Goal: Task Accomplishment & Management: Manage account settings

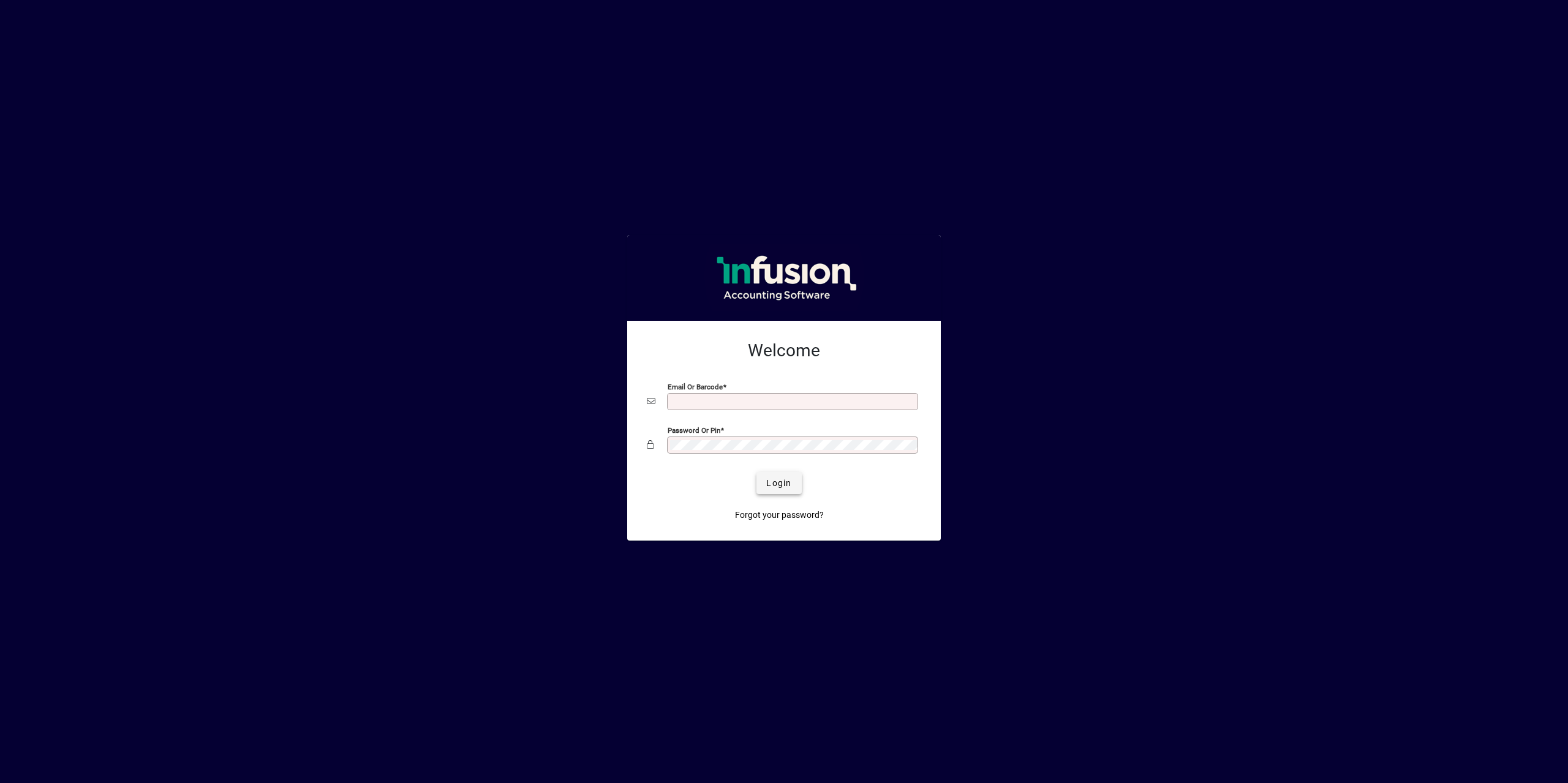
type input "**********"
click at [785, 480] on span "Login" at bounding box center [778, 484] width 25 height 13
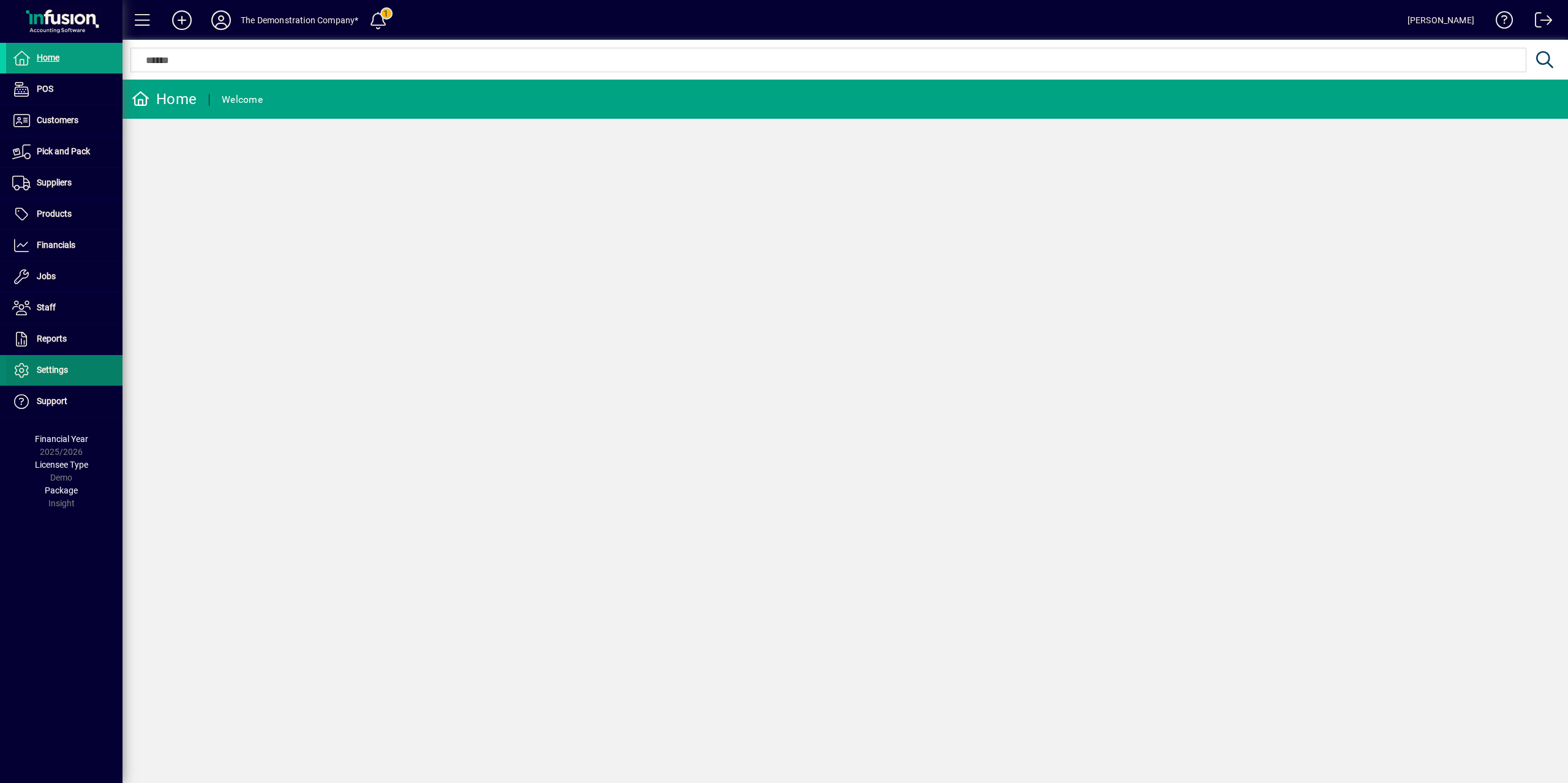
click at [94, 372] on span at bounding box center [64, 371] width 116 height 29
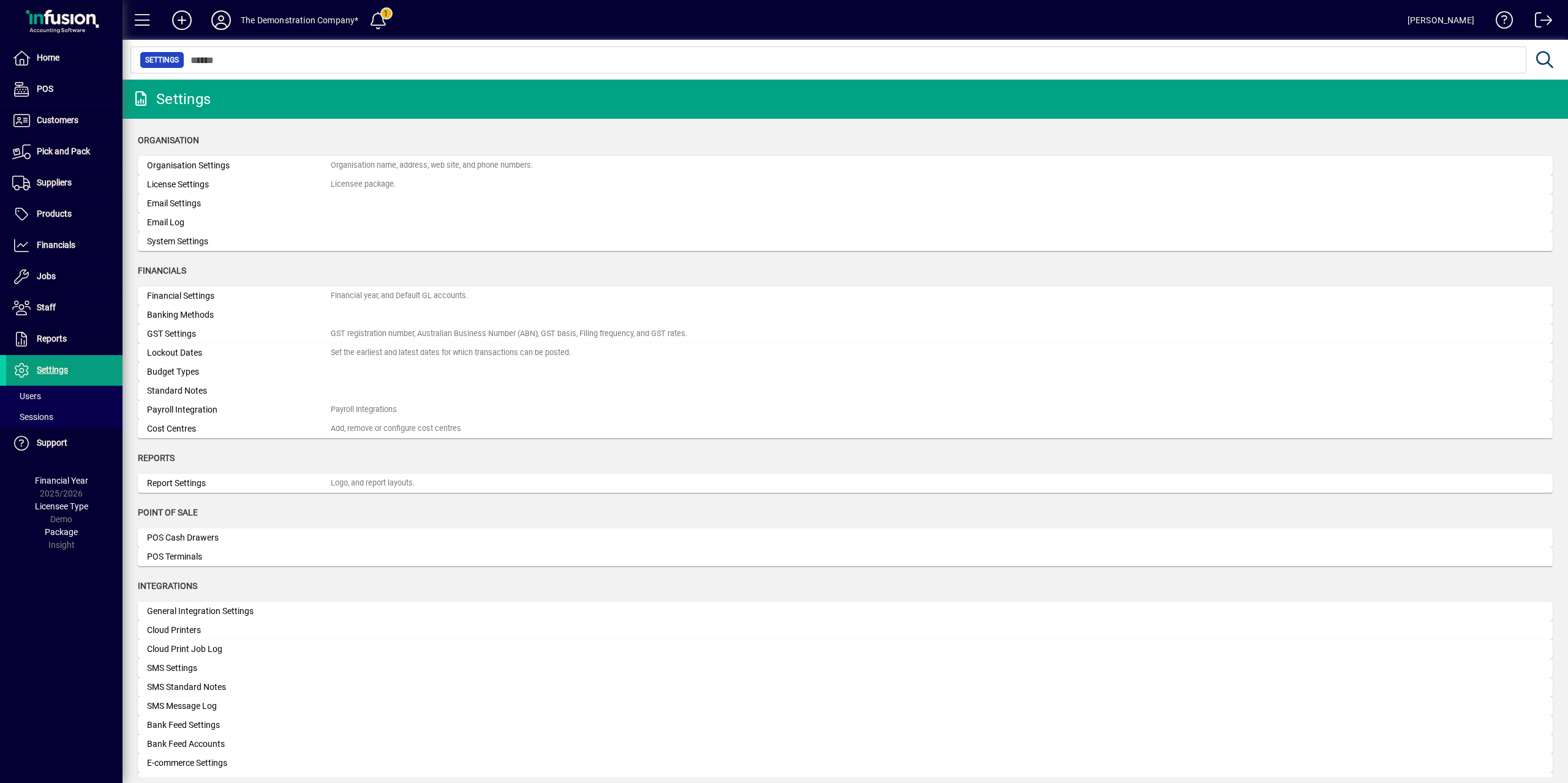
click at [225, 19] on icon at bounding box center [221, 20] width 24 height 20
